Goal: Consume media (video, audio): Consume media (video, audio)

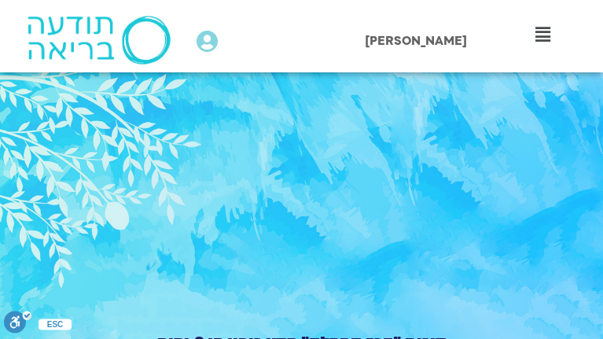
type input "1452.76"
type input "2465.266667"
type input "1452.76"
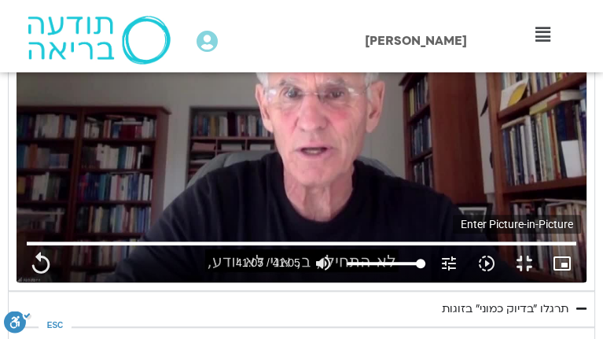
type input "2465.266667"
type input "1452.76"
type input "2465.266667"
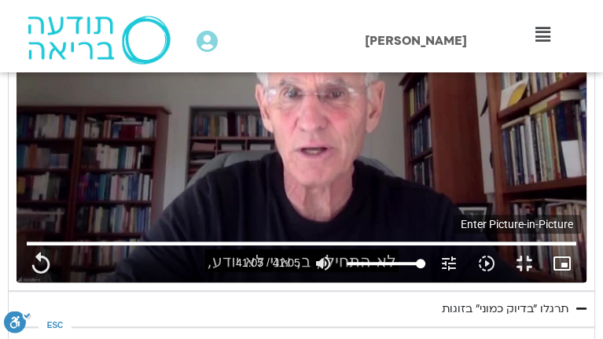
type input "1452.76"
type input "2465.266667"
type input "1452.76"
type input "2465.266667"
type input "1452.76"
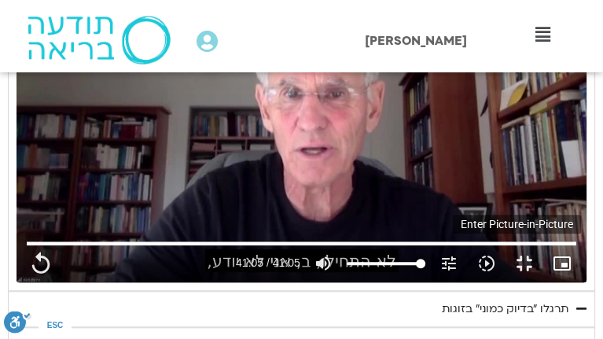
type input "2465.266667"
type input "1452.76"
type input "2465.266667"
type input "1452.76"
type input "2465.266667"
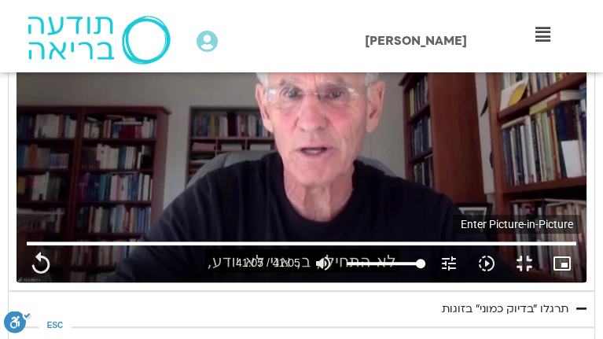
type input "1452.76"
type input "2465.266667"
type input "1452.76"
type input "2465.266667"
type input "1452.76"
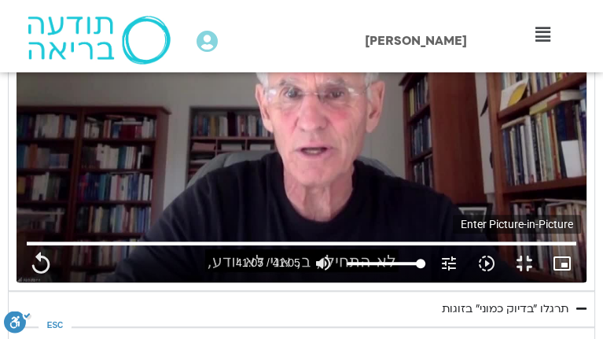
type input "2465.266667"
type input "1452.76"
type input "2465.266667"
type input "1452.76"
type input "2465.266667"
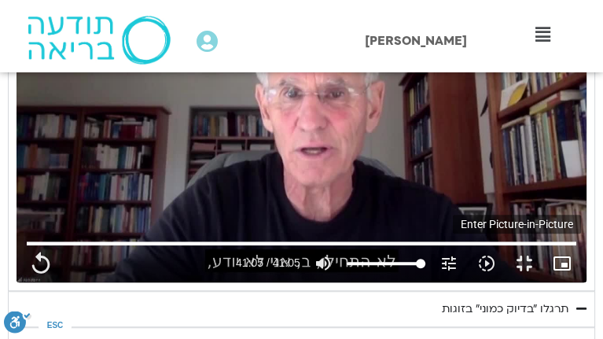
type input "1452.76"
type input "2465.266667"
type input "1452.76"
type input "2465.266667"
type input "1452.76"
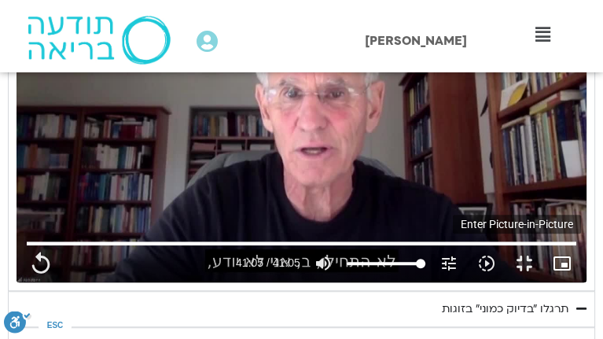
type input "2465.266667"
type input "1452.76"
type input "2465.266667"
type input "1452.76"
type input "2465.266667"
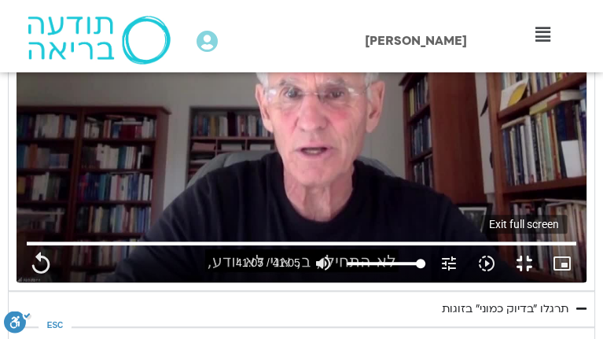
type input "1452.76"
type input "2465.266667"
drag, startPoint x: 538, startPoint y: 315, endPoint x: 536, endPoint y: 278, distance: 37.0
click at [539, 282] on button "fullscreen_exit" at bounding box center [525, 264] width 38 height 38
type input "1452.76"
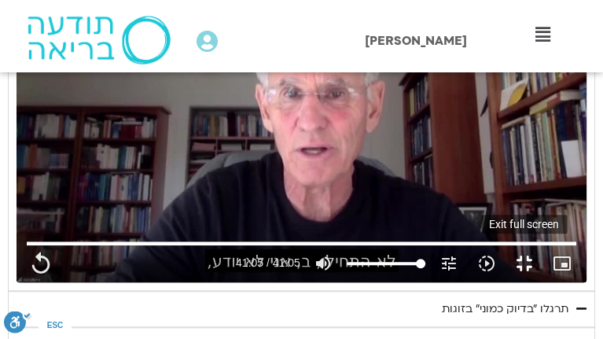
type input "2465.266667"
click at [536, 278] on div "נא להזין כתובת אימייל כדי לצפות בסרטון. אני מאשר/ת קבלת מידע למייל ולנייד צפייה…" at bounding box center [301, 122] width 587 height 338
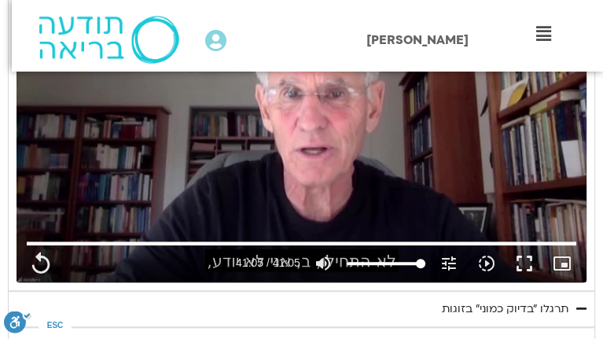
type input "1452.76"
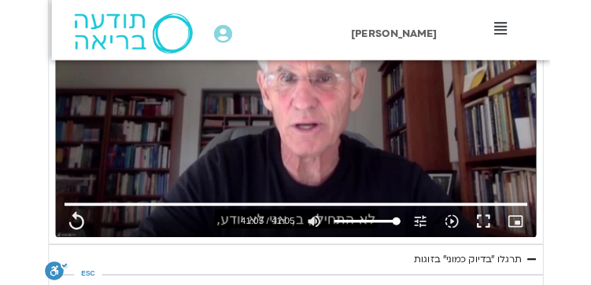
scroll to position [919, 0]
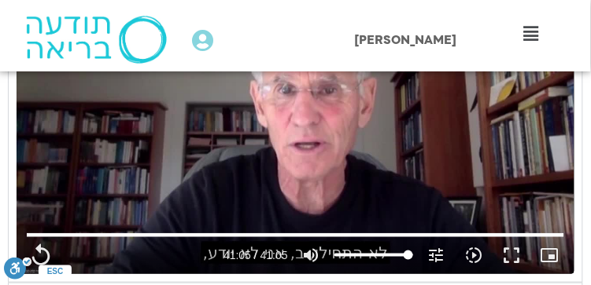
type input "2465.266667"
type input "1452.76"
type input "2465.266667"
type input "1452.76"
type input "2465.266667"
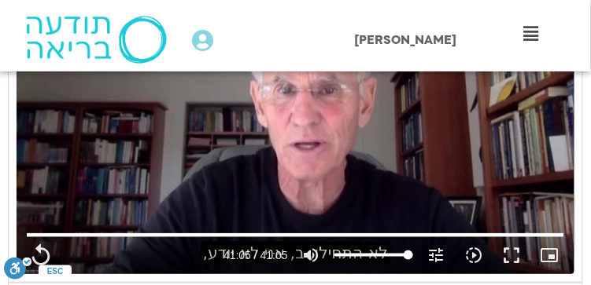
type input "1452.76"
type input "2465.266667"
type input "1452.76"
type input "2465.266667"
type input "1452.76"
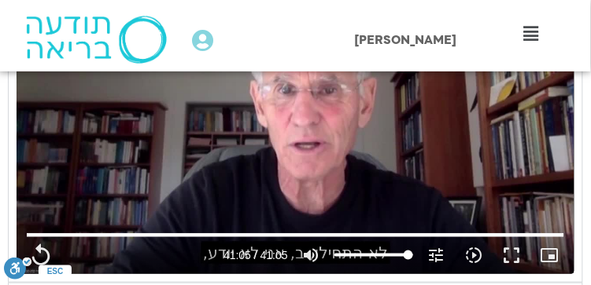
type input "2465.266667"
type input "1452.76"
type input "2465.266667"
type input "1452.76"
type input "2465.266667"
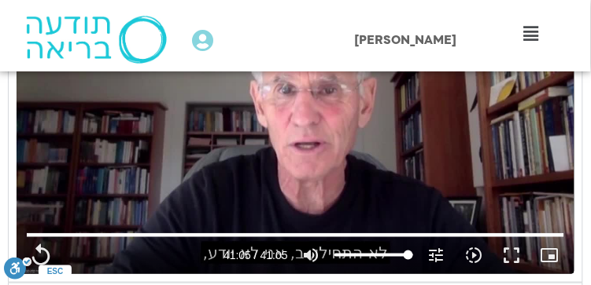
type input "1452.76"
type input "2465.266667"
type input "1452.76"
type input "2465.266667"
type input "1452.76"
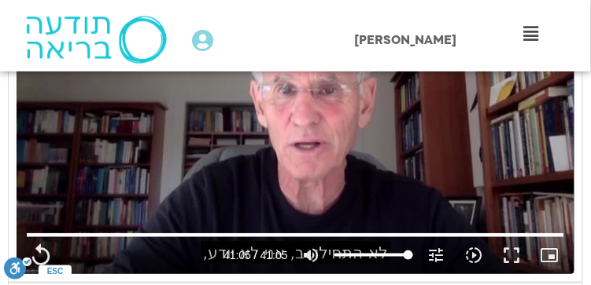
type input "2465.266667"
type input "1452.76"
type input "2465.266667"
type input "1452.76"
type input "2465.266667"
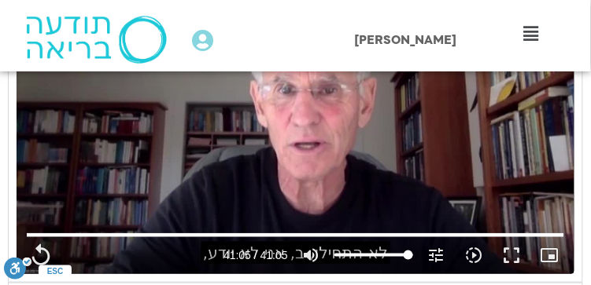
type input "1452.76"
type input "2465.266667"
type input "1452.76"
type input "2465.266667"
type input "1452.76"
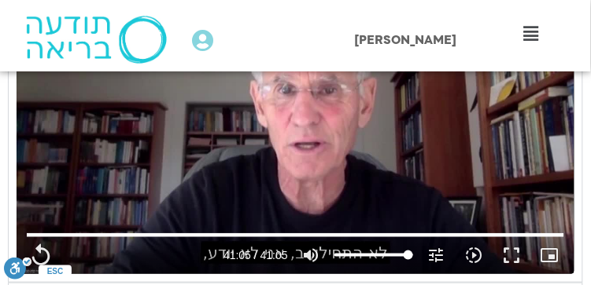
type input "2465.266667"
type input "1452.76"
type input "2465.266667"
type input "1452.76"
type input "2465.266667"
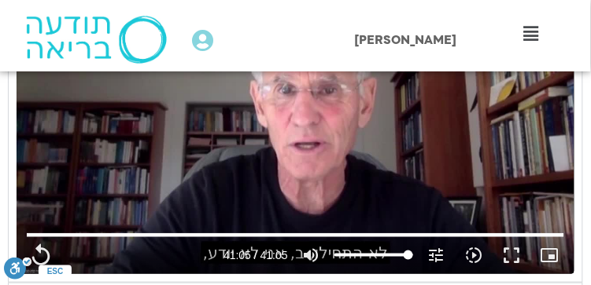
type input "1452.76"
type input "2465.266667"
type input "1452.76"
type input "2465.266667"
type input "1452.76"
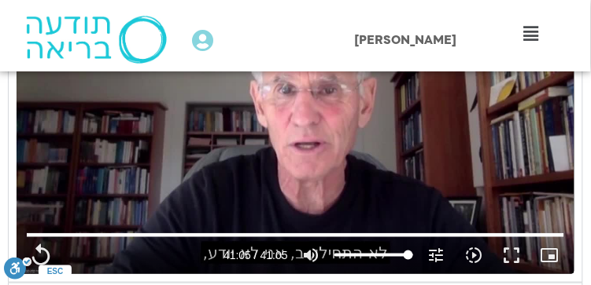
type input "2465.266667"
type input "1452.76"
type input "2465.266667"
type input "1452.76"
type input "2465.266667"
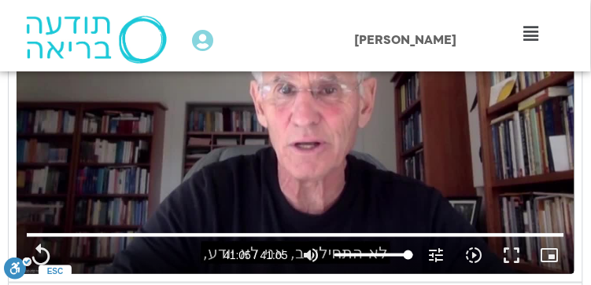
type input "1452.76"
type input "2465.266667"
type input "1452.76"
type input "2465.266667"
type input "1452.76"
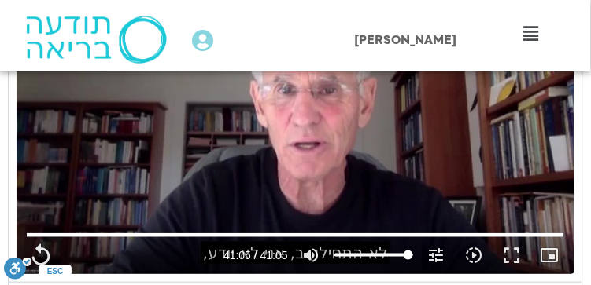
type input "2465.266667"
type input "1452.76"
type input "2465.266667"
type input "1452.76"
type input "2465.266667"
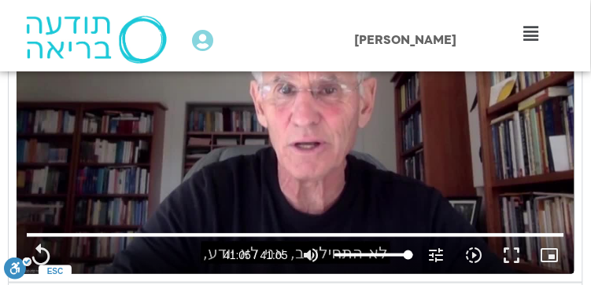
type input "1452.76"
type input "2465.266667"
type input "1452.76"
type input "2465.266667"
type input "1452.76"
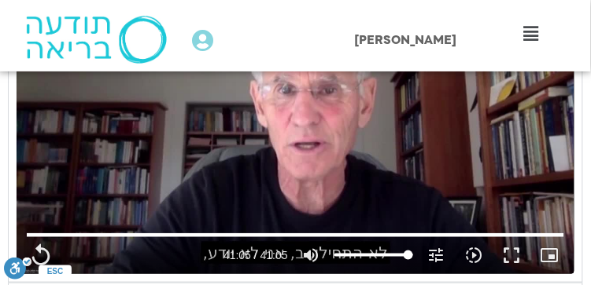
type input "2465.266667"
type input "1452.76"
type input "2465.266667"
type input "1452.76"
type input "2465.266667"
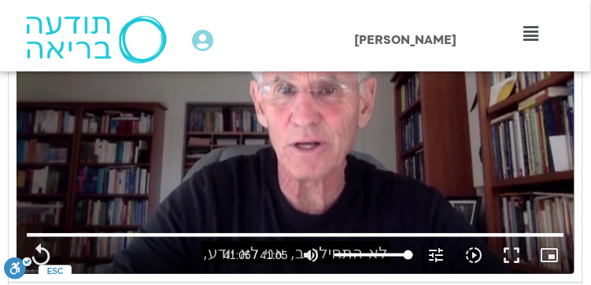
type input "1452.76"
type input "2465.266667"
type input "1452.76"
type input "2465.266667"
type input "1452.76"
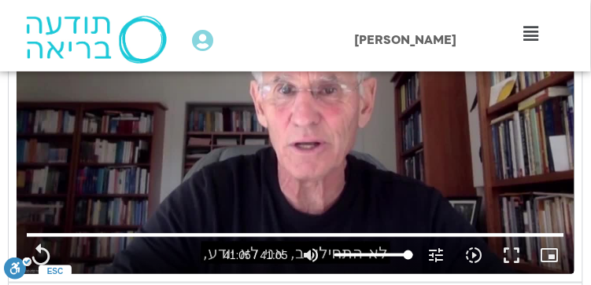
type input "2465.266667"
type input "1452.76"
type input "2465.266667"
click at [477, 50] on div "Main Menu קורסים ופעילות מפגשי תמיכה לאור המצב התכניות שלי קורסים ההקלטות שלי מ…" at bounding box center [531, 36] width 118 height 72
type input "1452.76"
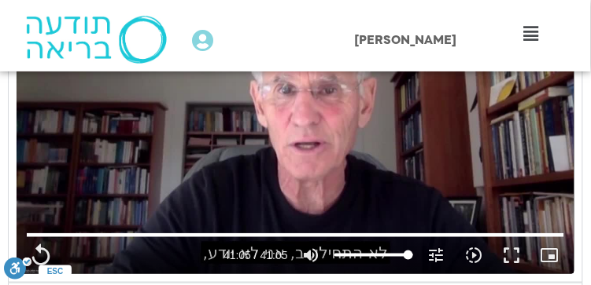
type input "2465.266667"
type input "1452.76"
type input "2465.266667"
type input "1452.76"
type input "2465.266667"
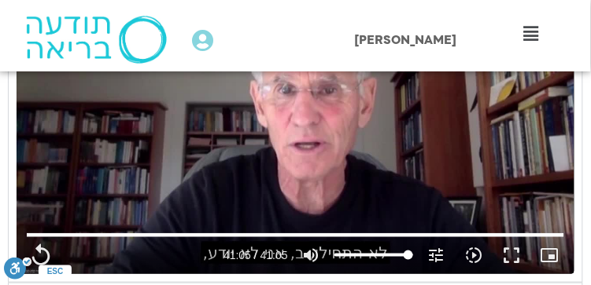
type input "1452.76"
type input "2465.266667"
type input "1452.76"
type input "2465.266667"
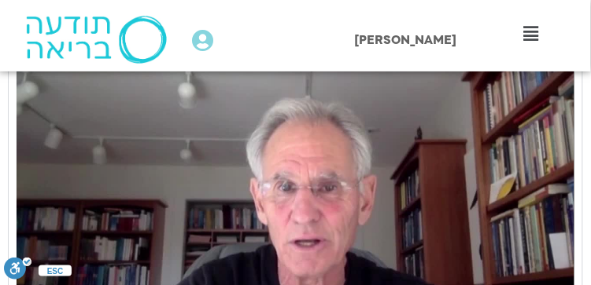
type input "1452.76"
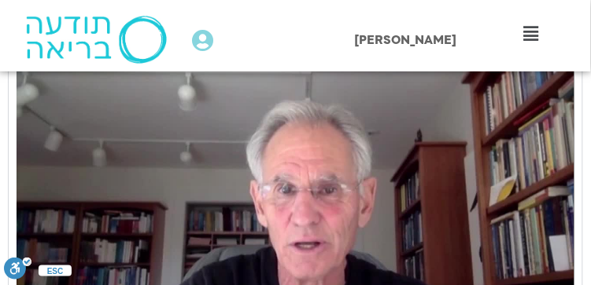
type input "2465.266667"
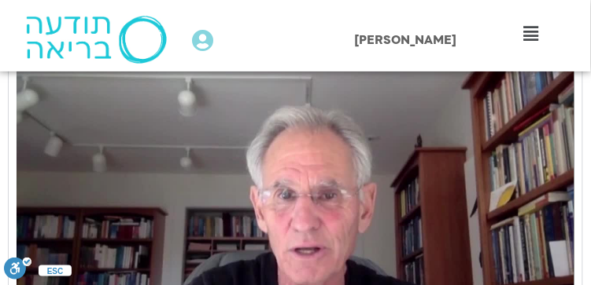
type input "1452.76"
type input "2465.266667"
type input "1452.76"
type input "2465.266667"
type input "1452.76"
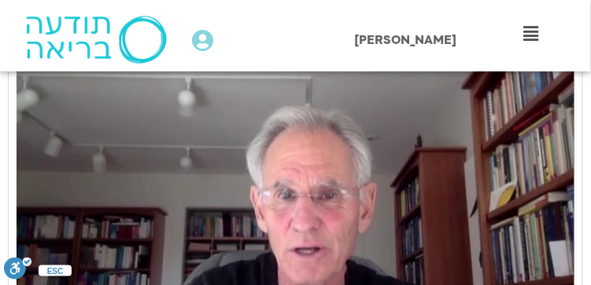
type input "2465.266667"
type input "1452.76"
type input "2465.266667"
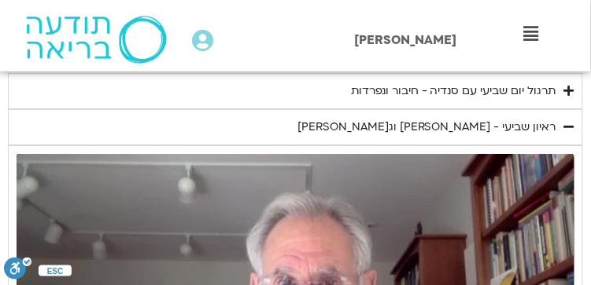
type input "1452.76"
type input "2465.266667"
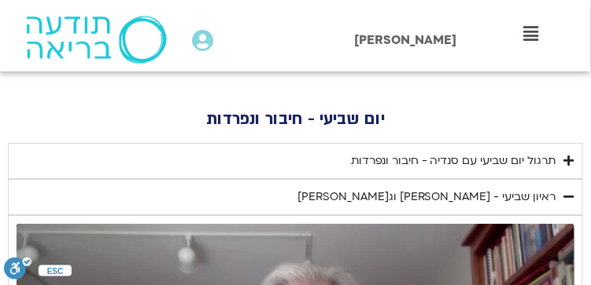
type input "1452.76"
type input "2465.266667"
type input "1452.76"
type input "2465.266667"
type input "1452.76"
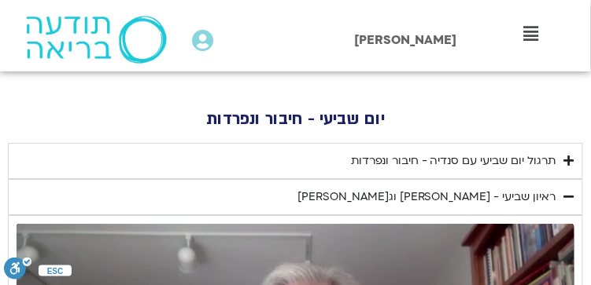
type input "2465.266667"
type input "1452.76"
type input "2465.266667"
type input "1452.76"
type input "2465.266667"
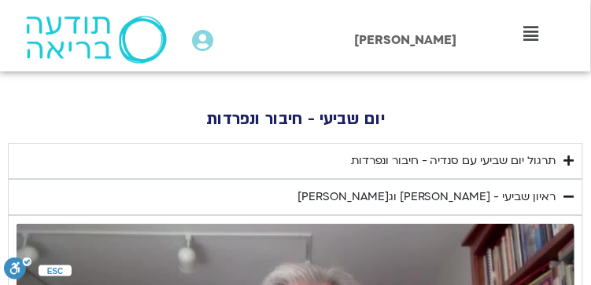
type input "1452.76"
type input "2465.266667"
type input "1452.76"
type input "2465.266667"
type input "1452.76"
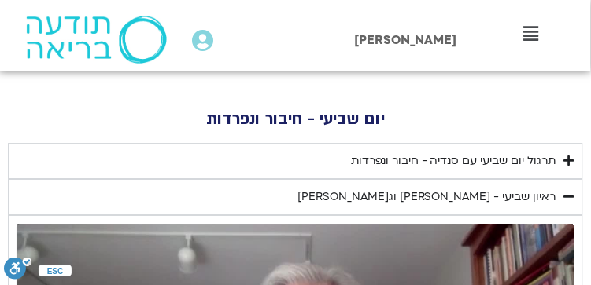
type input "2465.266667"
type input "1452.76"
type input "2465.266667"
type input "1452.76"
type input "2465.266667"
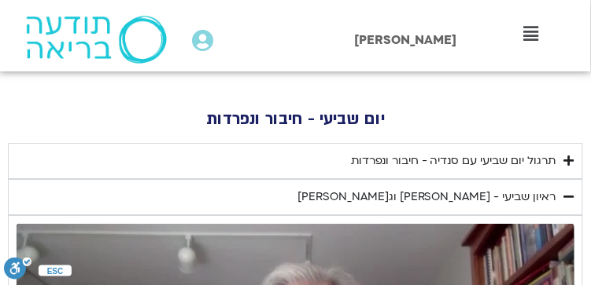
type input "1452.76"
type input "2465.266667"
type input "1452.76"
type input "2465.266667"
type input "1452.76"
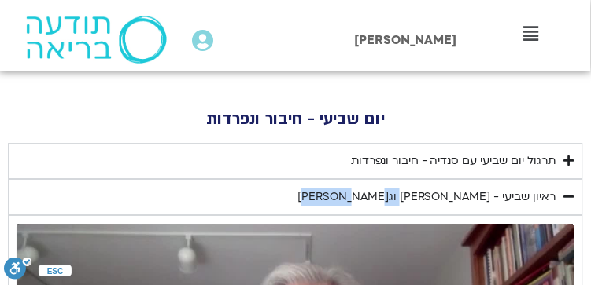
type input "2465.266667"
type input "1452.76"
type input "2465.266667"
type input "1452.76"
type input "2465.266667"
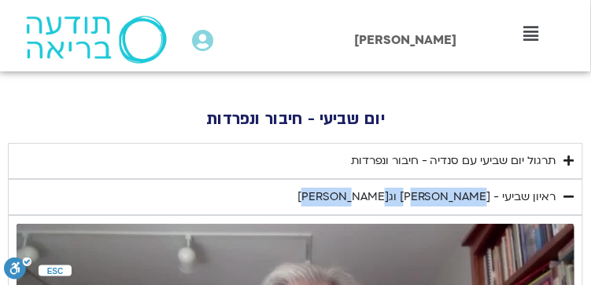
type input "1452.76"
type input "2465.266667"
type input "1452.76"
type input "2465.266667"
type input "1452.76"
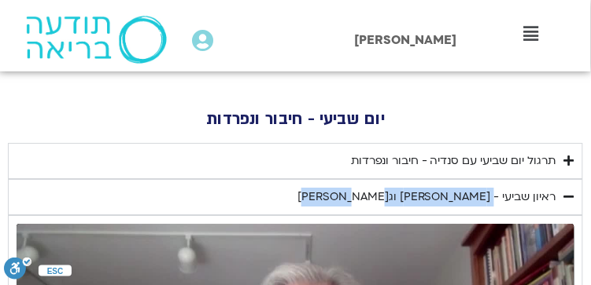
type input "2465.266667"
type input "1452.76"
type input "2465.266667"
type input "1452.76"
type input "2465.266667"
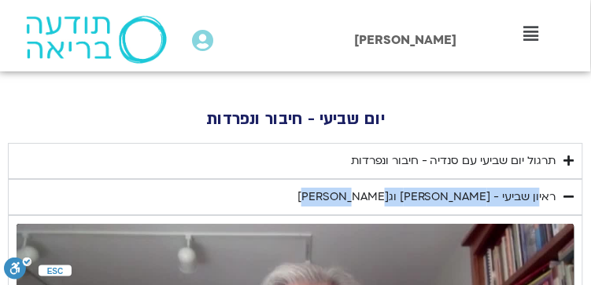
type input "1452.76"
type input "2465.266667"
type input "1452.76"
type input "2465.266667"
type input "1452.76"
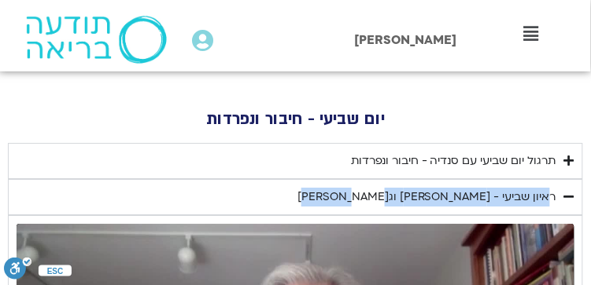
type input "2465.266667"
type input "1452.76"
type input "2465.266667"
type input "1452.76"
type input "2465.266667"
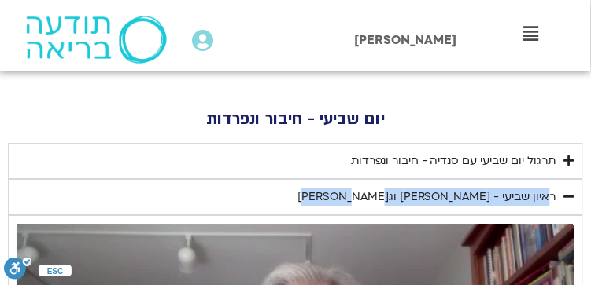
type input "1452.76"
type input "2465.266667"
drag, startPoint x: 366, startPoint y: 195, endPoint x: 555, endPoint y: 194, distance: 189.5
click at [555, 194] on summary "ראיון שביעי - [PERSON_NAME] וג[PERSON_NAME]" at bounding box center [295, 197] width 575 height 36
type input "1452.76"
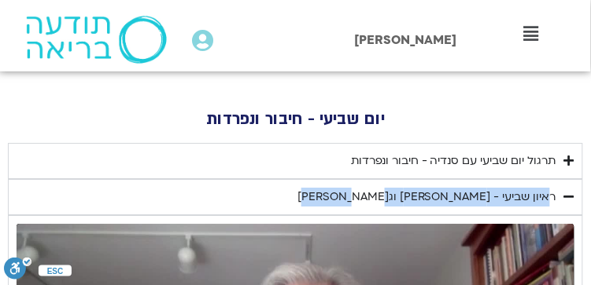
type input "2465.266667"
type input "1452.76"
type input "2465.266667"
type input "1452.76"
type input "2465.266667"
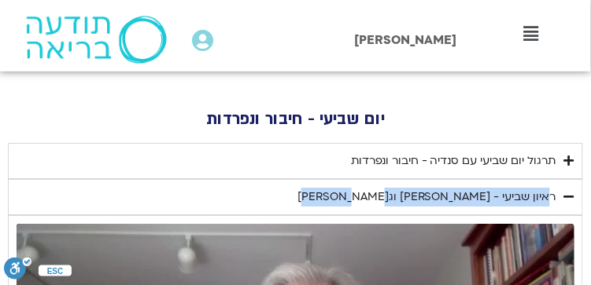
type input "1452.76"
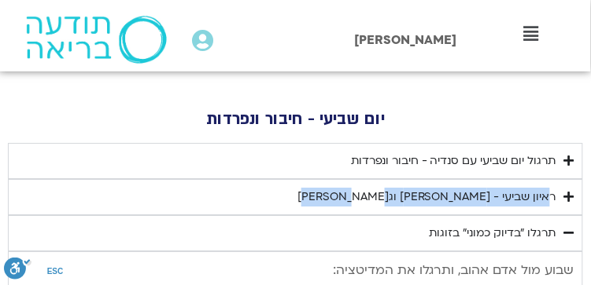
type input "2465.266667"
type input "1452.76"
type input "2465.266667"
type input "1452.76"
type input "2465.266667"
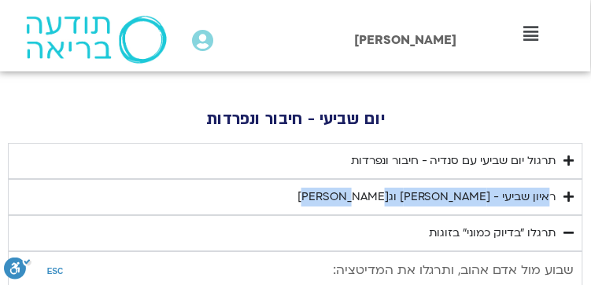
copy div "ראיון שביעי - [PERSON_NAME] וג[PERSON_NAME]"
